Goal: Task Accomplishment & Management: Complete application form

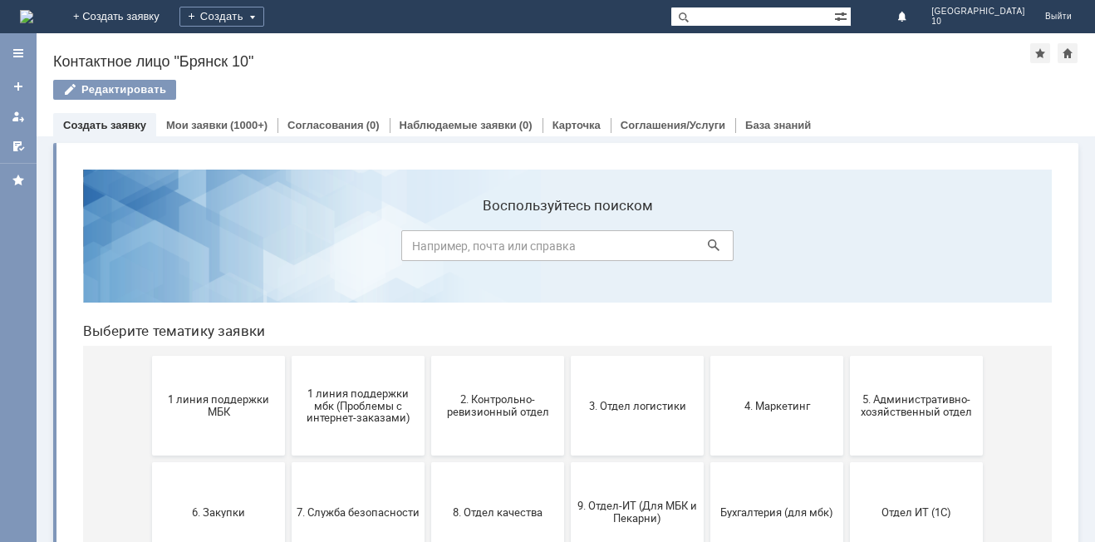
scroll to position [83, 0]
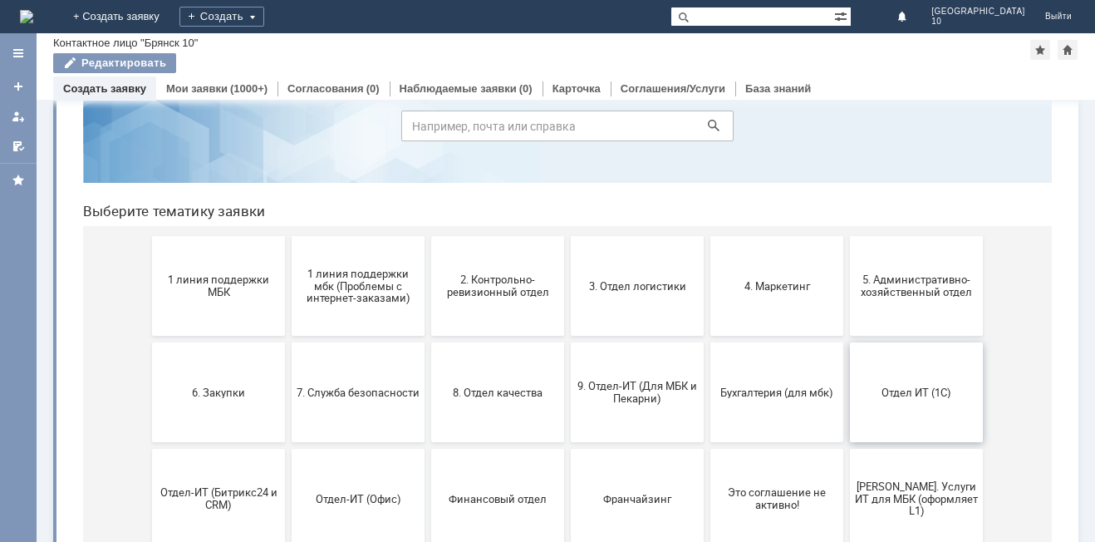
click at [884, 390] on span "Отдел ИТ (1С)" at bounding box center [916, 391] width 123 height 12
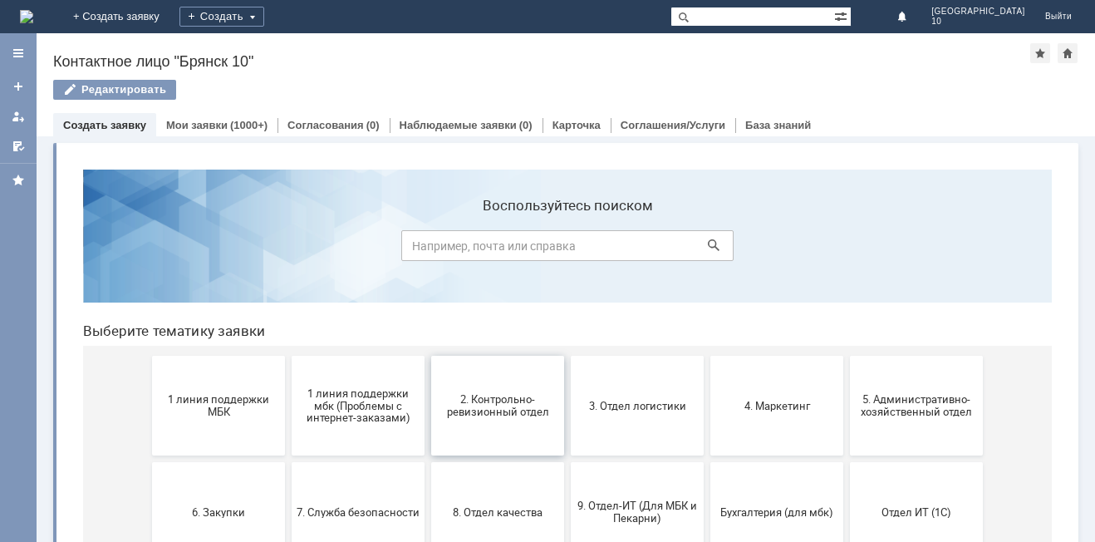
scroll to position [166, 0]
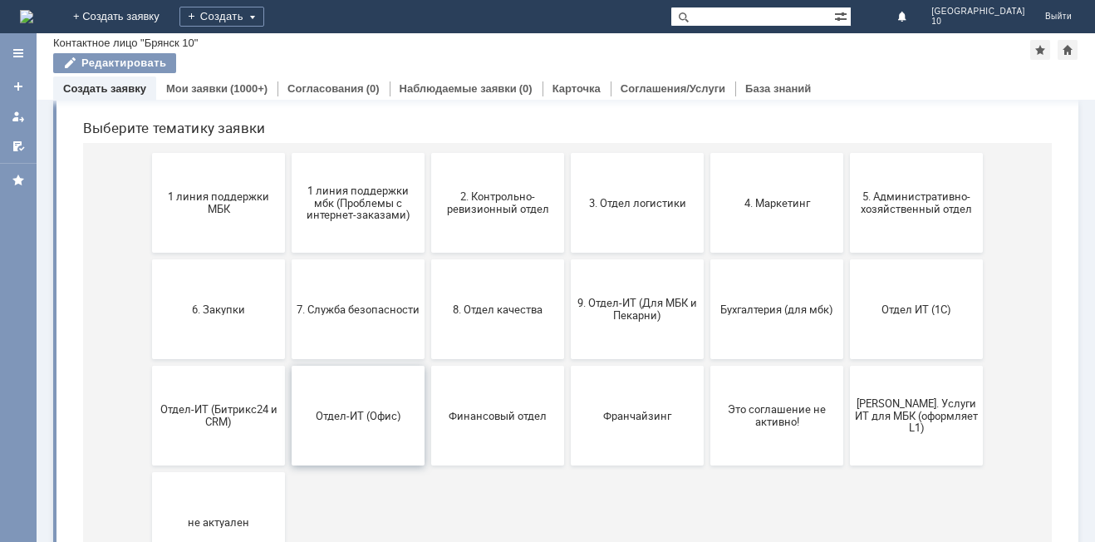
click at [363, 426] on button "Отдел-ИТ (Офис)" at bounding box center [358, 415] width 133 height 100
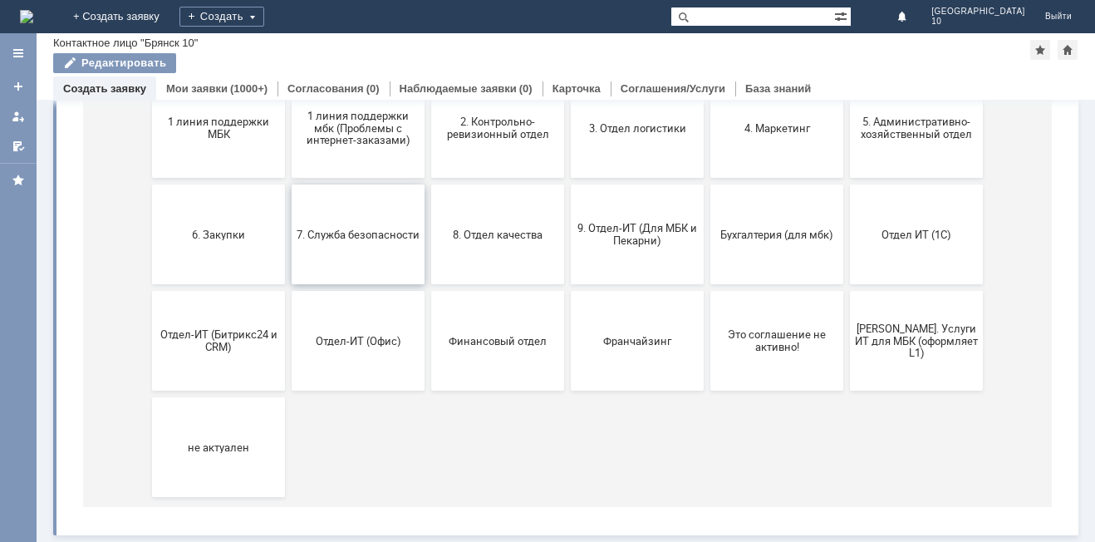
scroll to position [242, 0]
click at [914, 327] on button "[PERSON_NAME]. Услуги ИТ для МБК (оформляет L1)" at bounding box center [916, 341] width 133 height 100
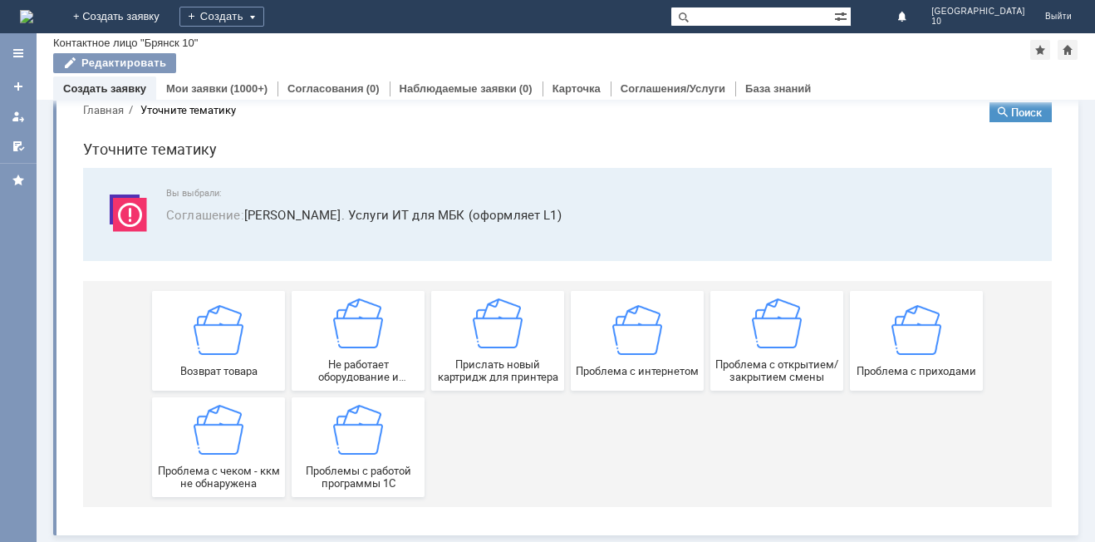
scroll to position [32, 0]
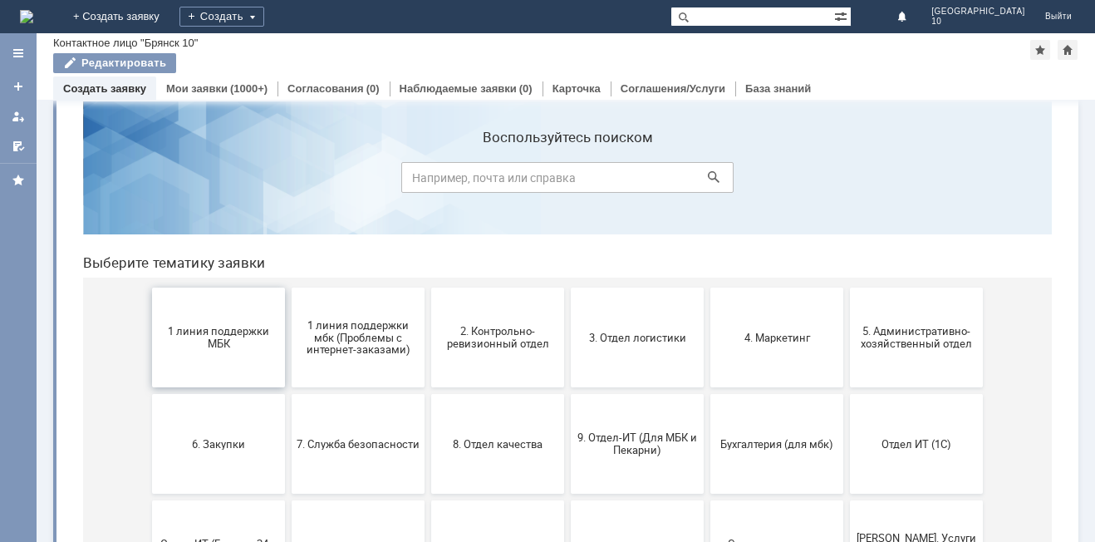
click at [246, 348] on span "1 линия поддержки МБК" at bounding box center [218, 337] width 123 height 25
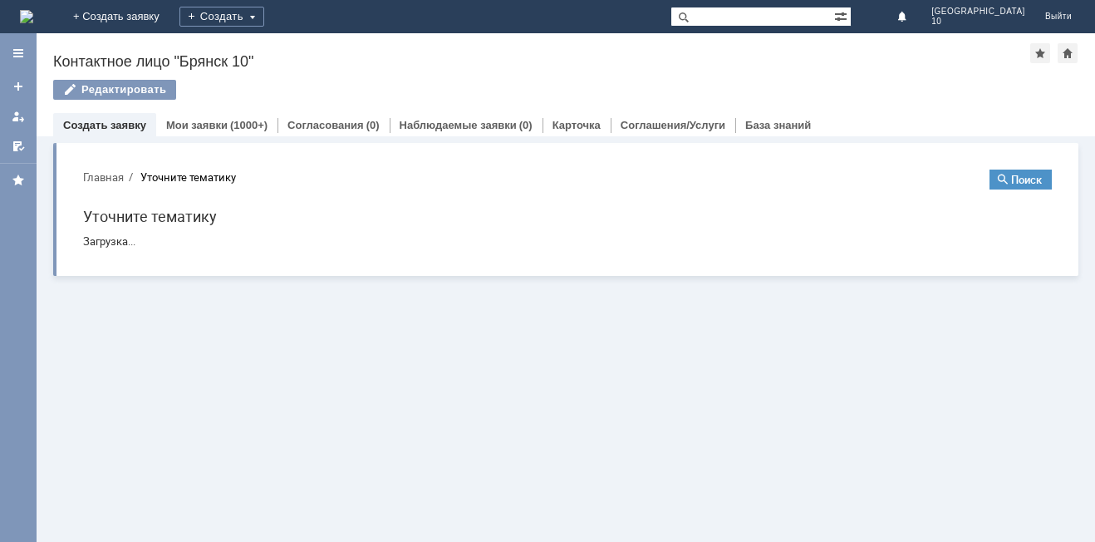
scroll to position [0, 0]
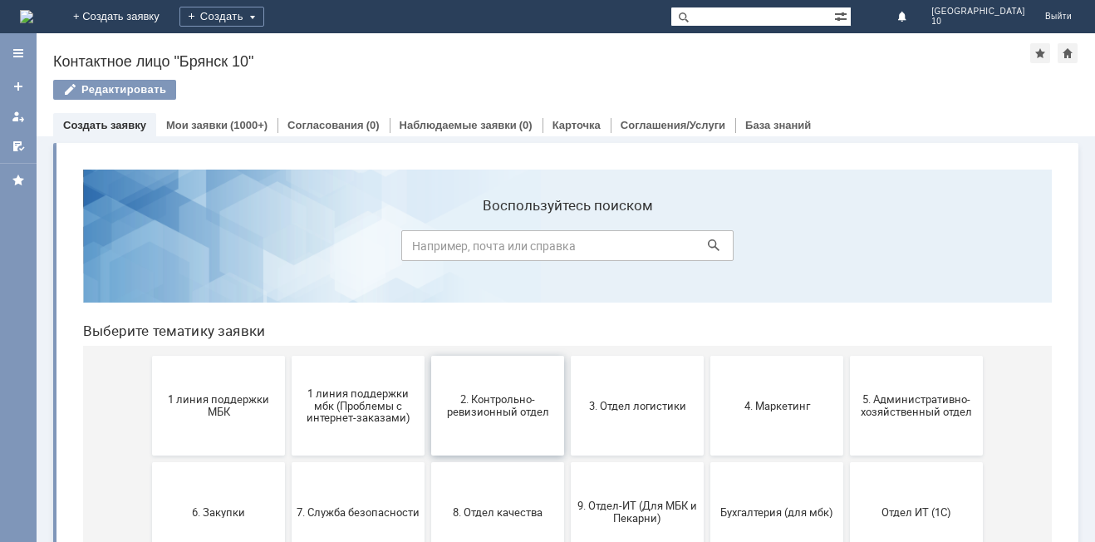
click at [473, 421] on button "2. Контрольно-ревизионный отдел" at bounding box center [497, 406] width 133 height 100
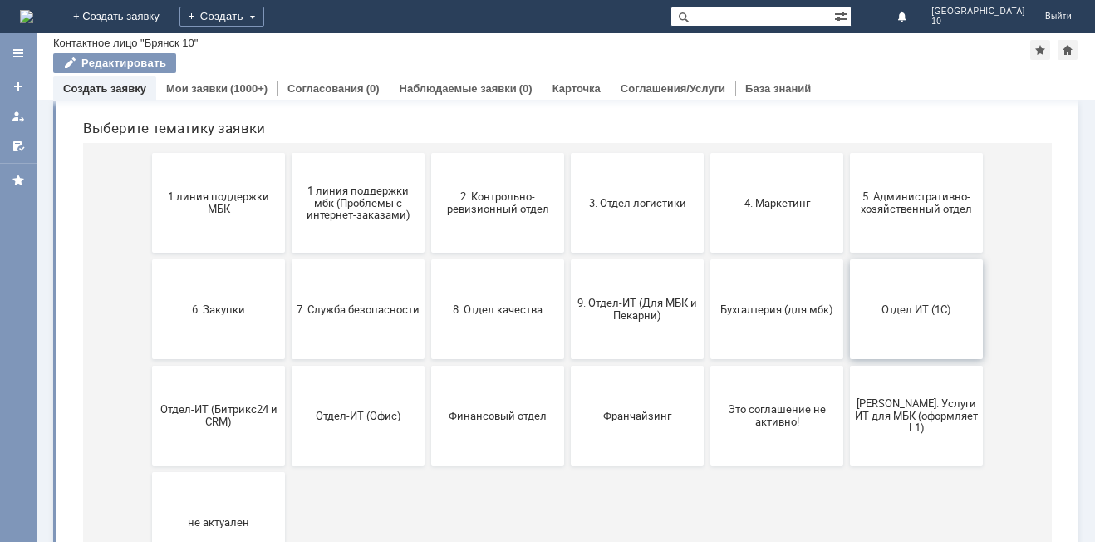
click at [899, 303] on span "Отдел ИТ (1С)" at bounding box center [916, 308] width 123 height 12
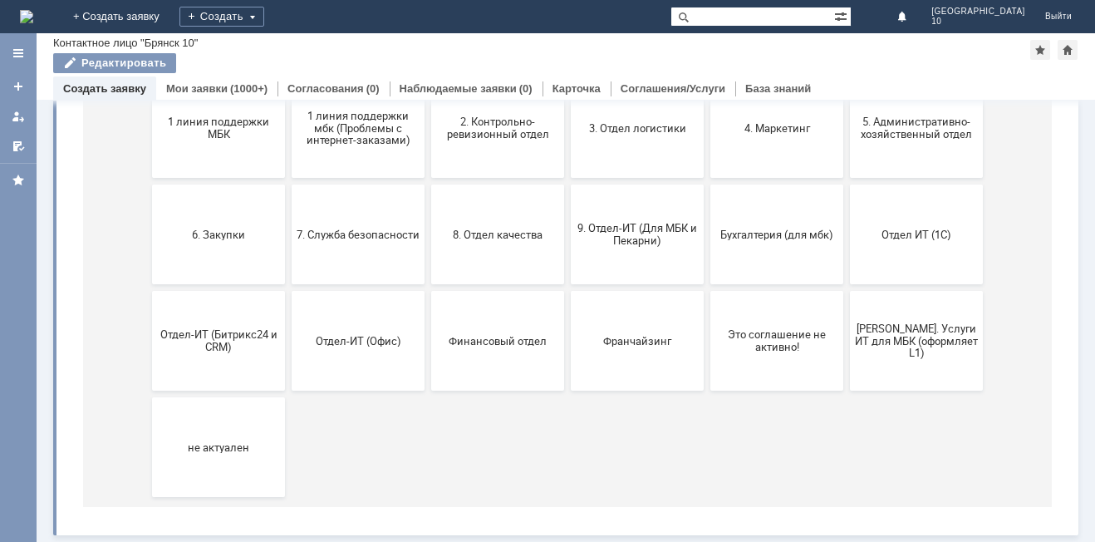
scroll to position [242, 0]
click at [636, 250] on button "9. Отдел-ИТ (Для МБК и Пекарни)" at bounding box center [637, 234] width 133 height 100
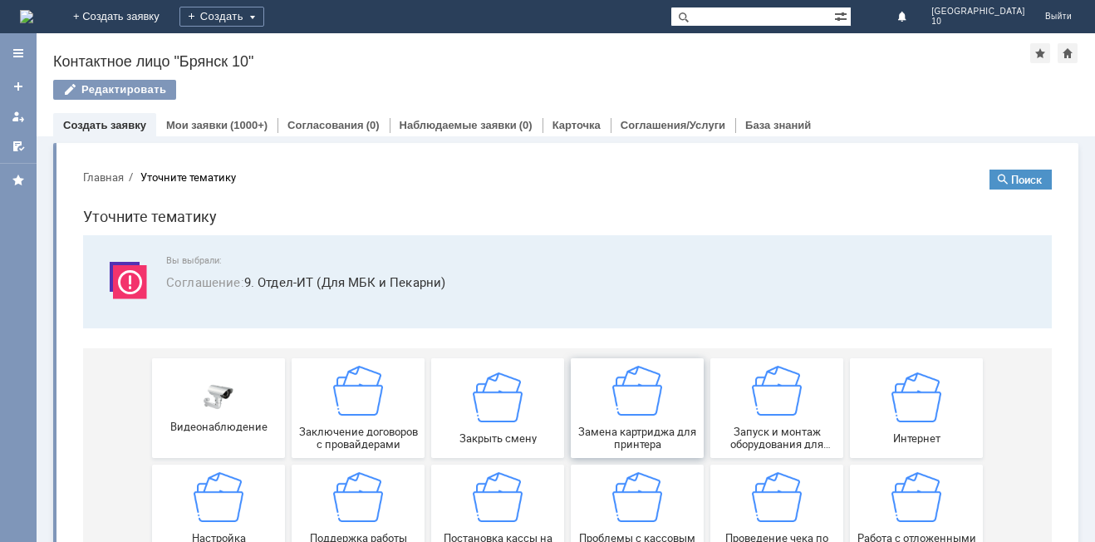
click at [639, 412] on img at bounding box center [637, 390] width 50 height 50
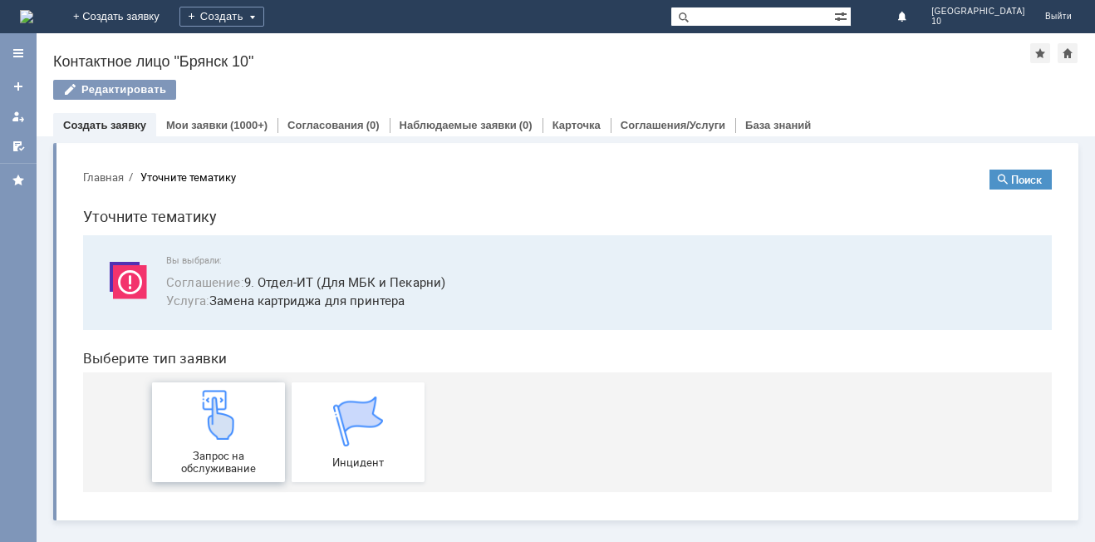
click at [233, 435] on img at bounding box center [219, 415] width 50 height 50
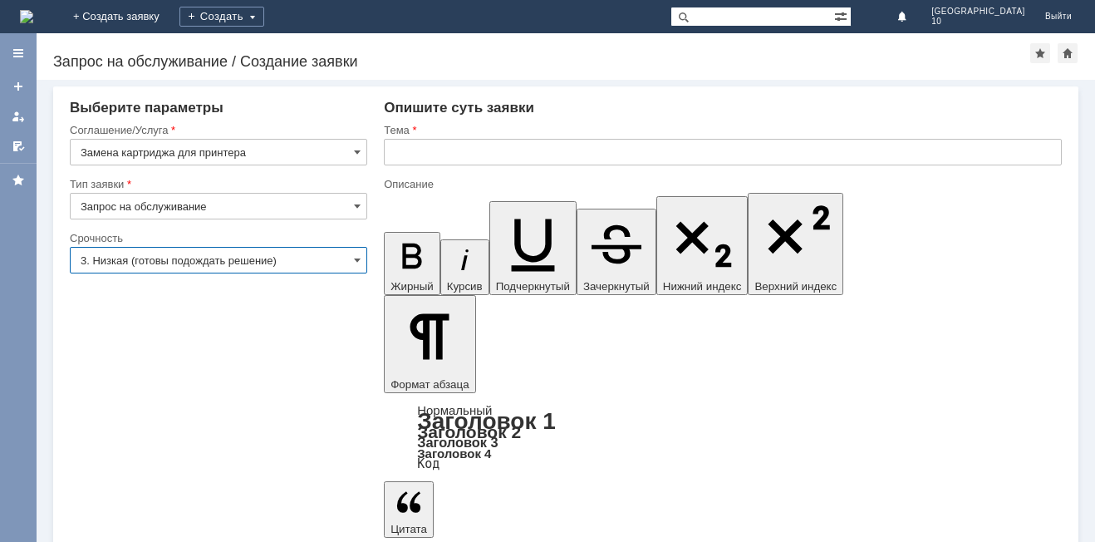
drag, startPoint x: 353, startPoint y: 267, endPoint x: 336, endPoint y: 267, distance: 16.6
click at [353, 266] on input "3. Низкая (готовы подождать решение)" at bounding box center [218, 260] width 297 height 27
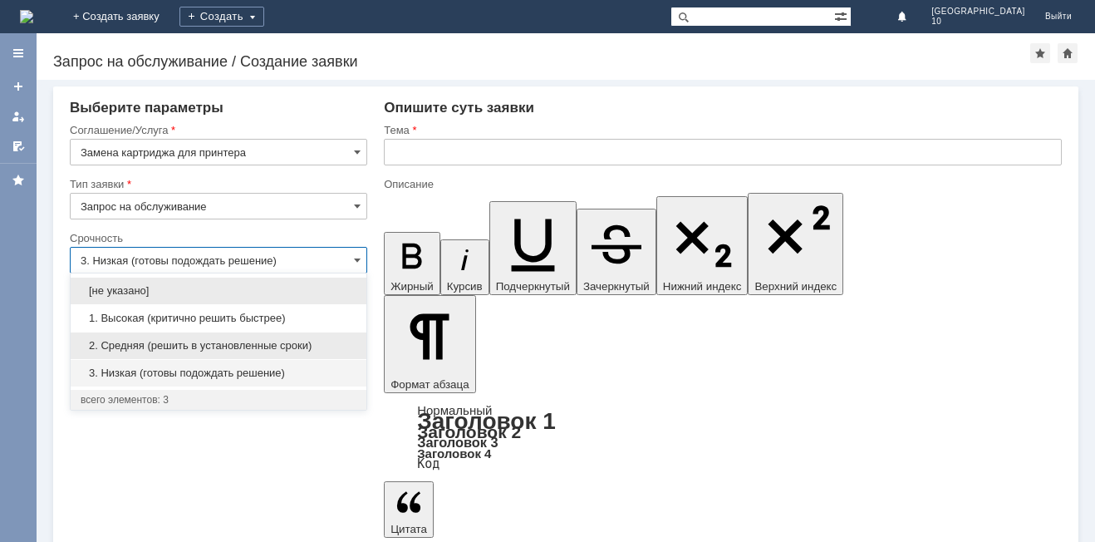
click at [195, 345] on span "2. Средняя (решить в установленные сроки)" at bounding box center [219, 345] width 276 height 13
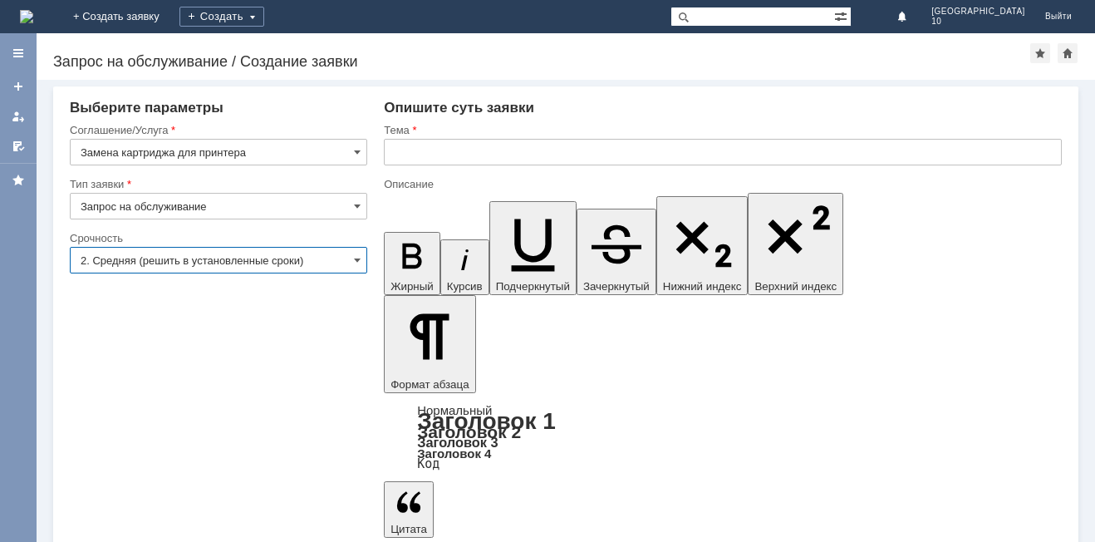
type input "2. Средняя (решить в установленные сроки)"
click at [423, 152] on input "text" at bounding box center [723, 152] width 678 height 27
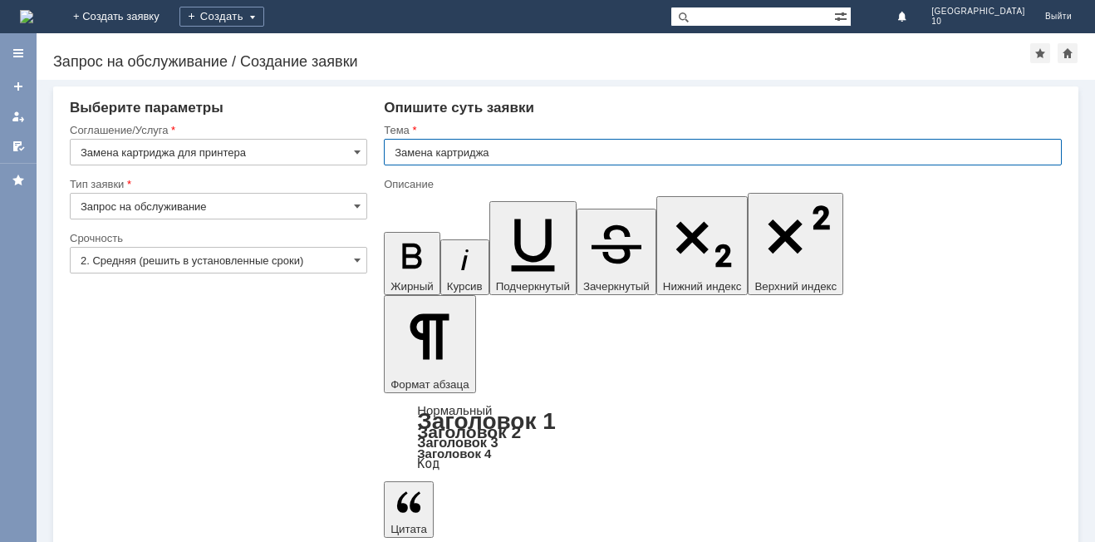
type input "Замена картриджа"
